Goal: Information Seeking & Learning: Learn about a topic

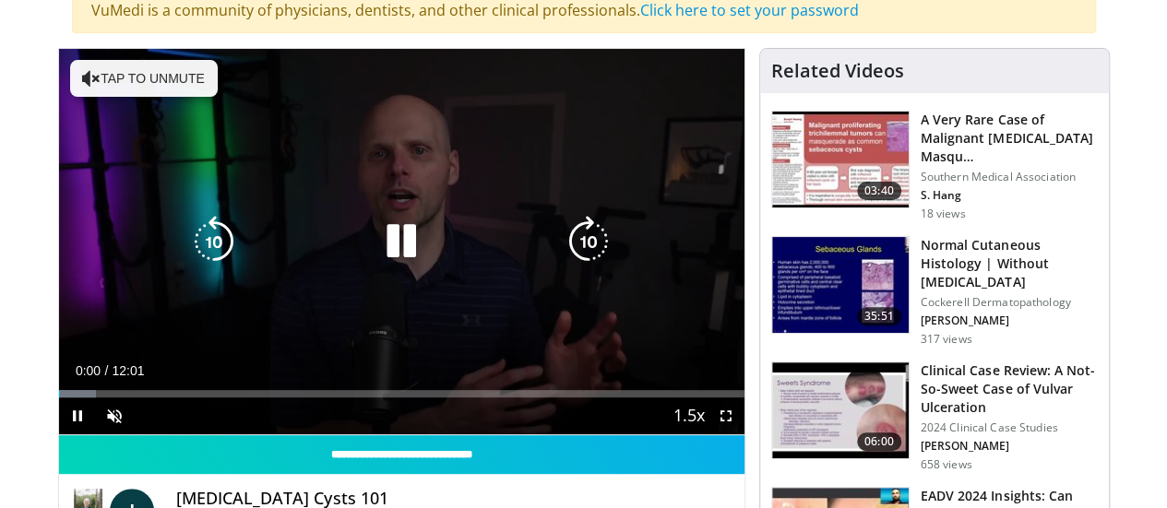
scroll to position [184, 0]
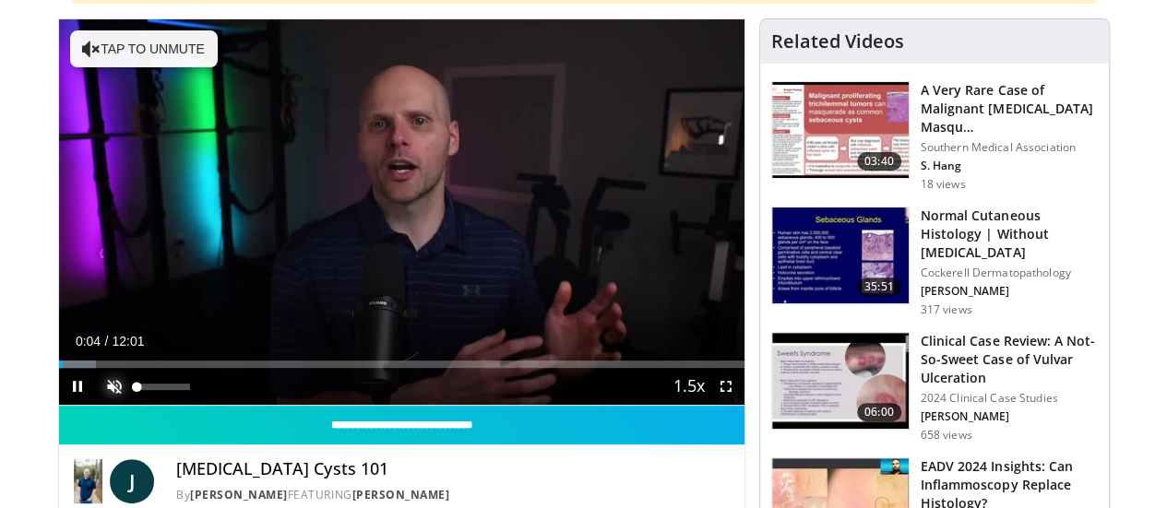
click at [96, 405] on span "Video Player" at bounding box center [114, 386] width 37 height 37
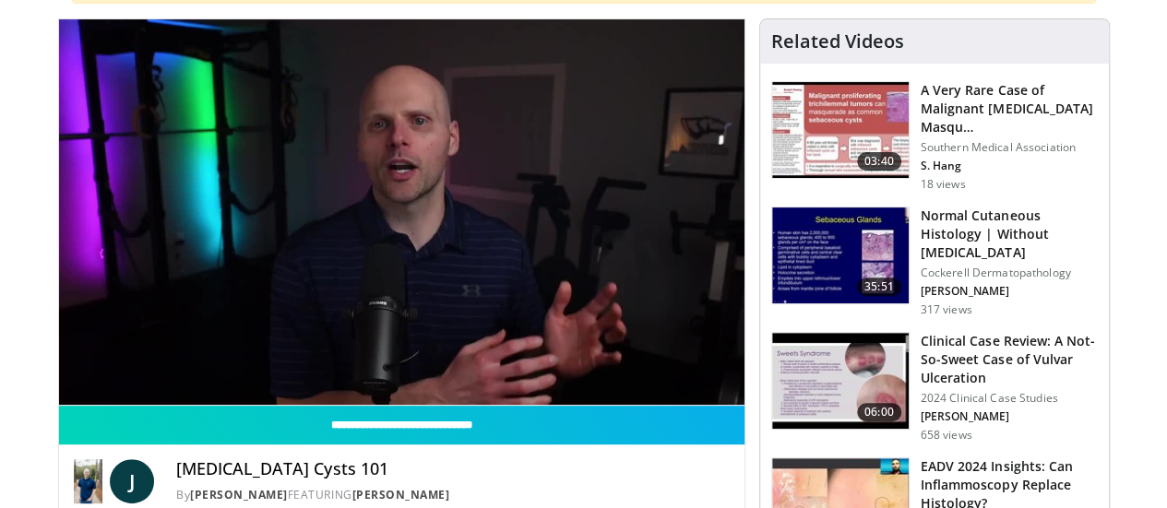
click at [381, 225] on div "10 seconds Tap to unmute" at bounding box center [401, 212] width 685 height 386
